Goal: Task Accomplishment & Management: Manage account settings

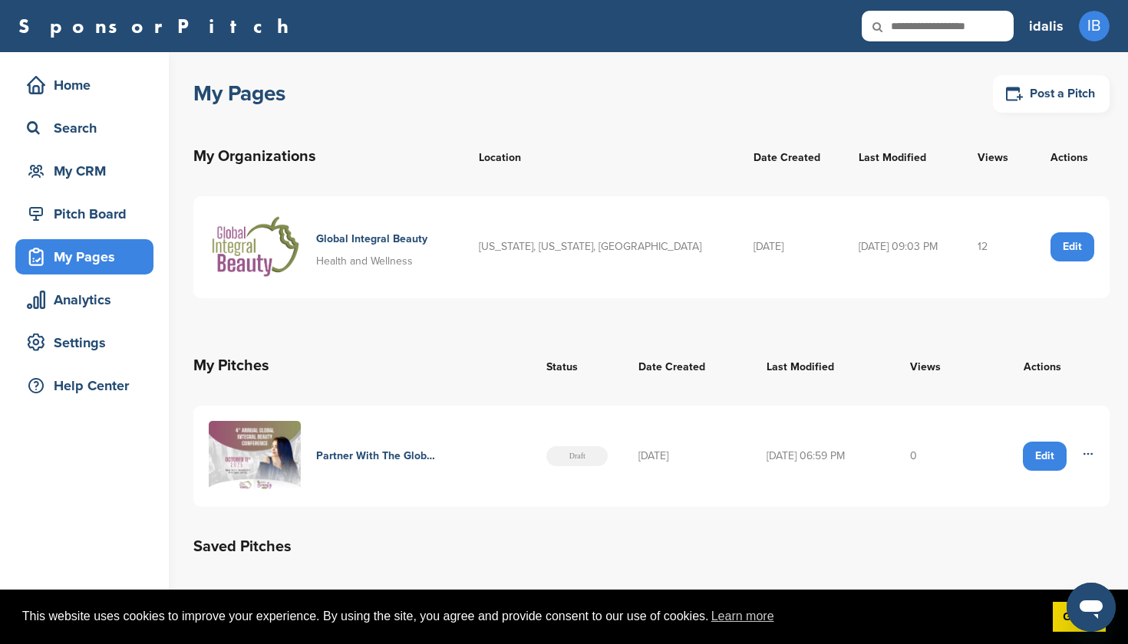
click at [574, 457] on span "Draft" at bounding box center [576, 457] width 61 height 20
click at [1048, 460] on div "Edit" at bounding box center [1045, 456] width 44 height 29
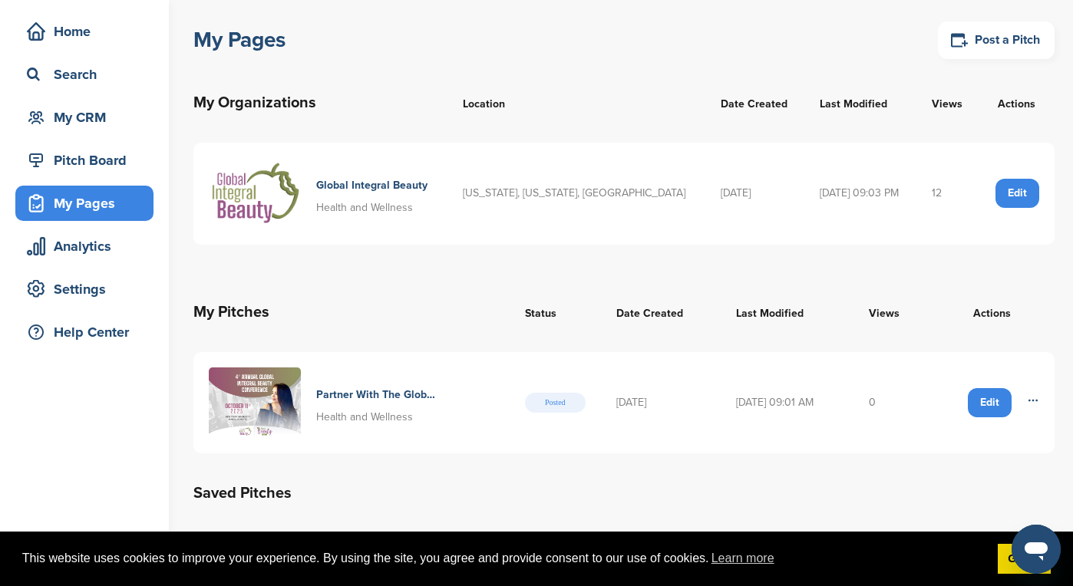
scroll to position [95, 0]
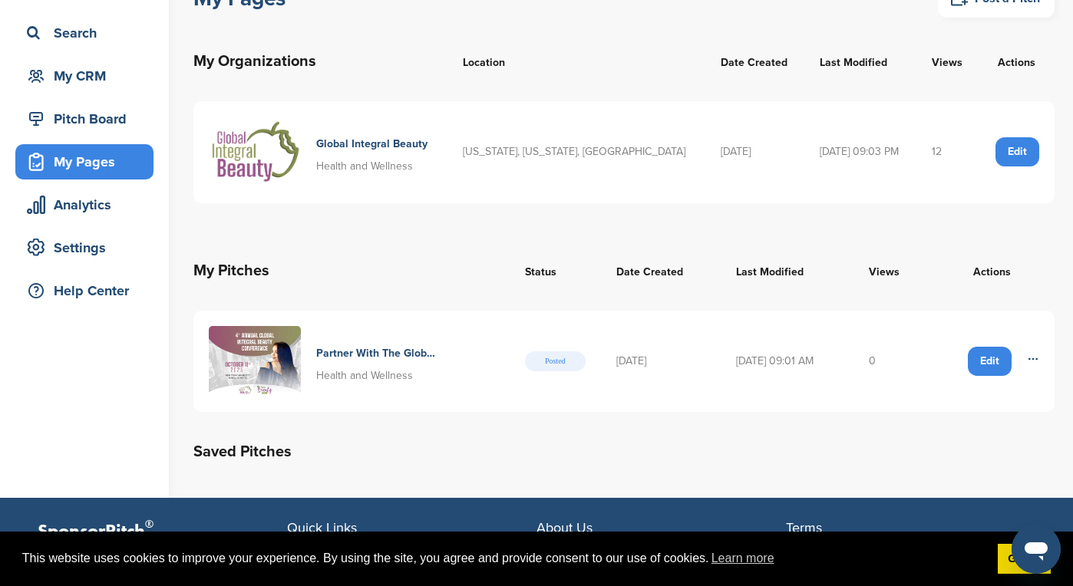
click at [994, 364] on div "Edit" at bounding box center [989, 361] width 44 height 29
click at [982, 358] on div "Edit" at bounding box center [989, 361] width 44 height 29
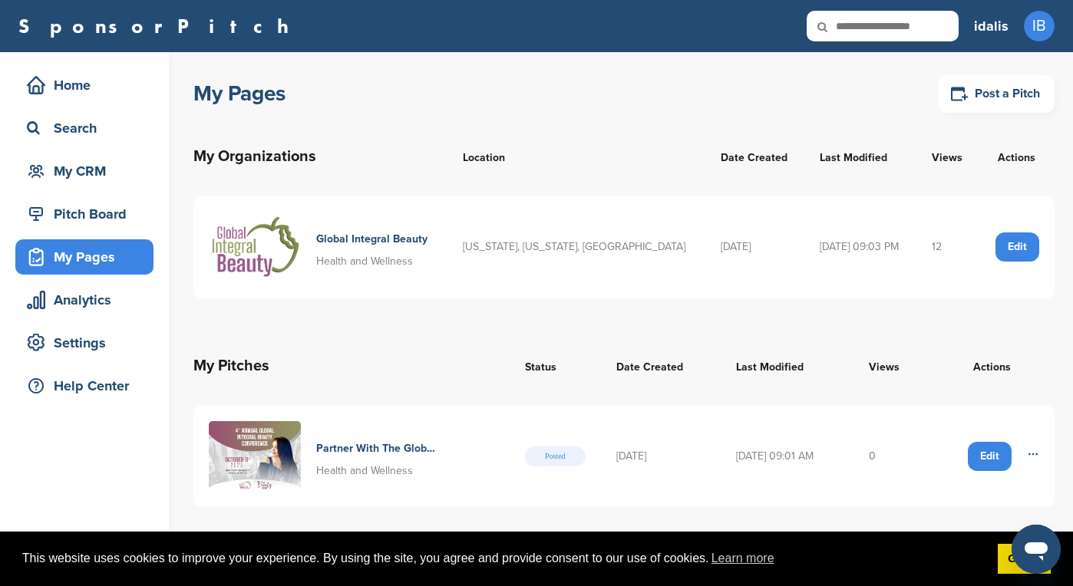
click at [1040, 453] on td "Edit [GEOGRAPHIC_DATA]" at bounding box center [991, 457] width 126 height 102
click at [1029, 451] on icon at bounding box center [1033, 454] width 12 height 12
click at [351, 448] on h4 "Partner With The Global Leaders In Aesthetics" at bounding box center [375, 448] width 119 height 17
click at [114, 225] on div "Pitch Board" at bounding box center [88, 214] width 130 height 28
